Goal: Navigation & Orientation: Find specific page/section

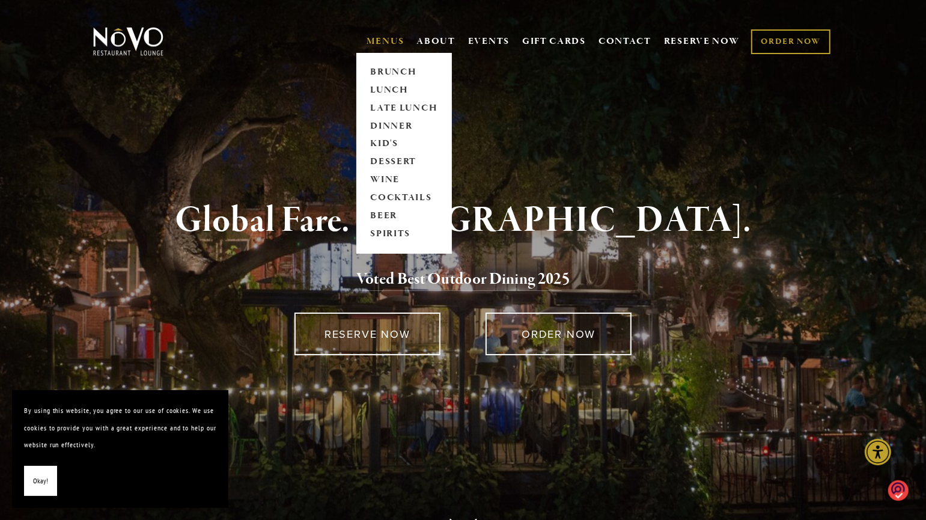
click at [389, 38] on link "MENUS" at bounding box center [386, 41] width 38 height 12
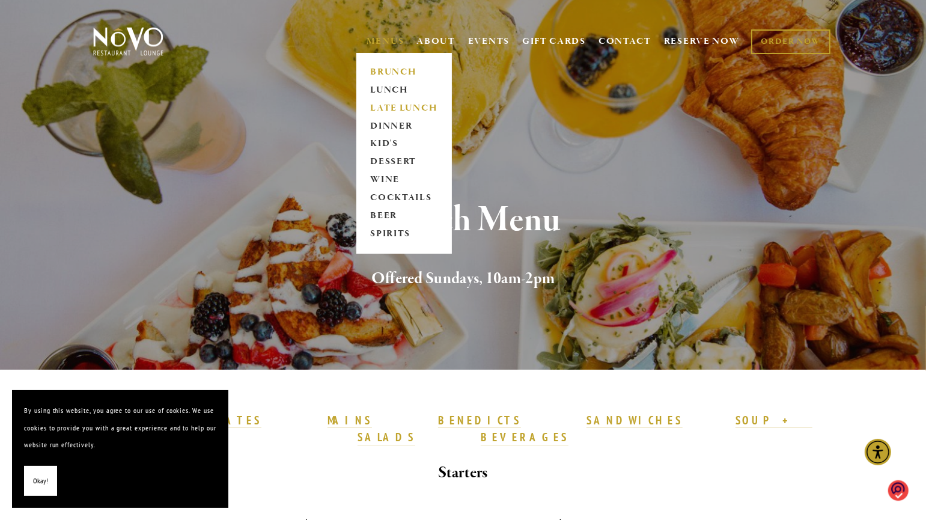
click at [388, 106] on link "LATE LUNCH" at bounding box center [404, 108] width 75 height 18
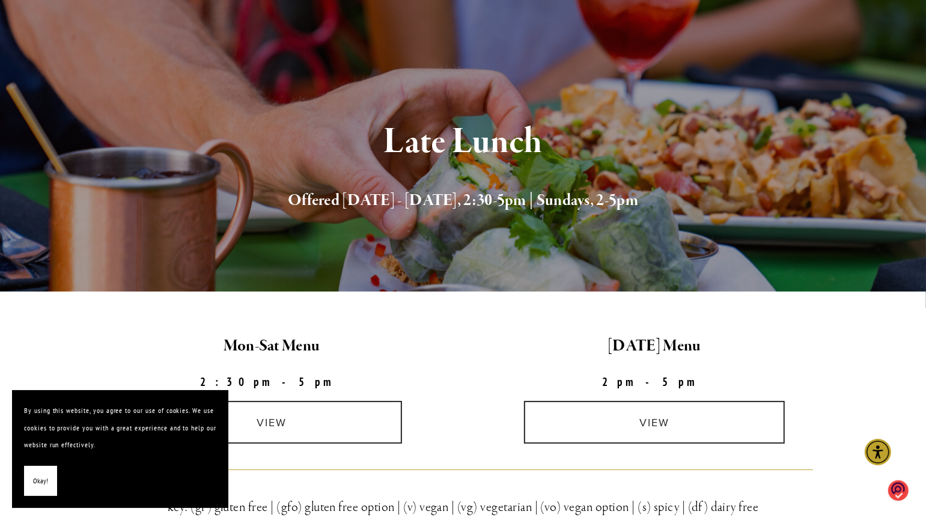
scroll to position [225, 0]
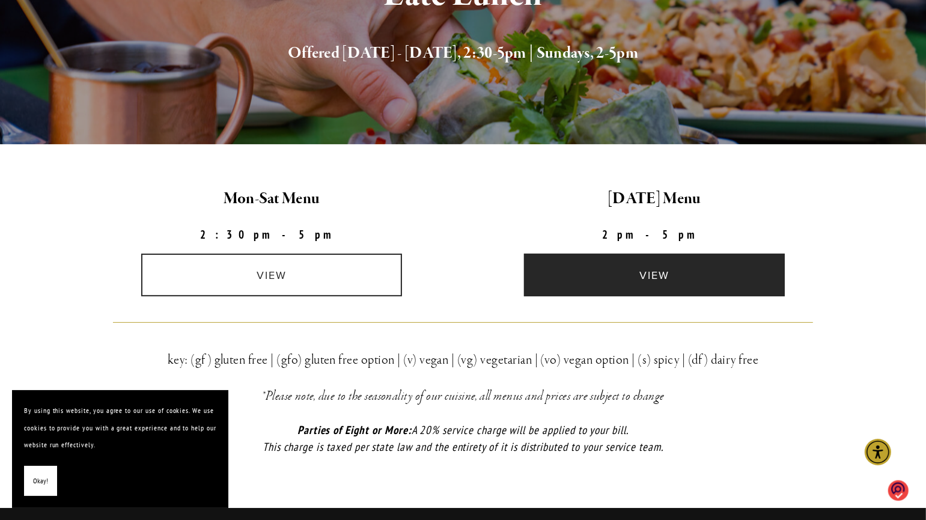
click at [661, 278] on link "view" at bounding box center [654, 275] width 261 height 43
